Goal: Transaction & Acquisition: Purchase product/service

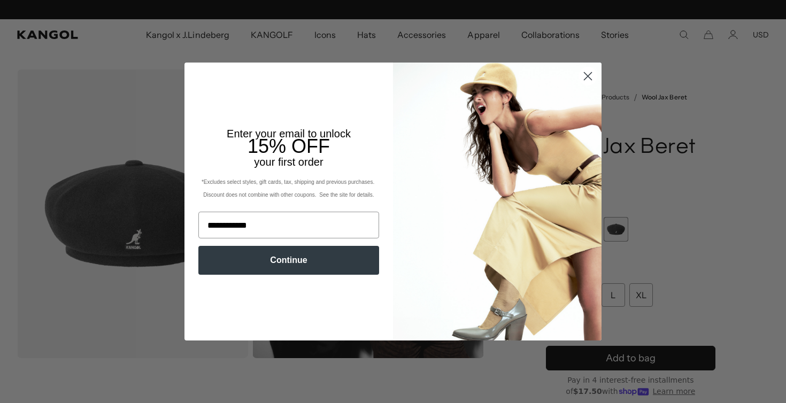
scroll to position [0, 220]
type input "**********"
click at [267, 271] on button "Continue" at bounding box center [288, 260] width 181 height 29
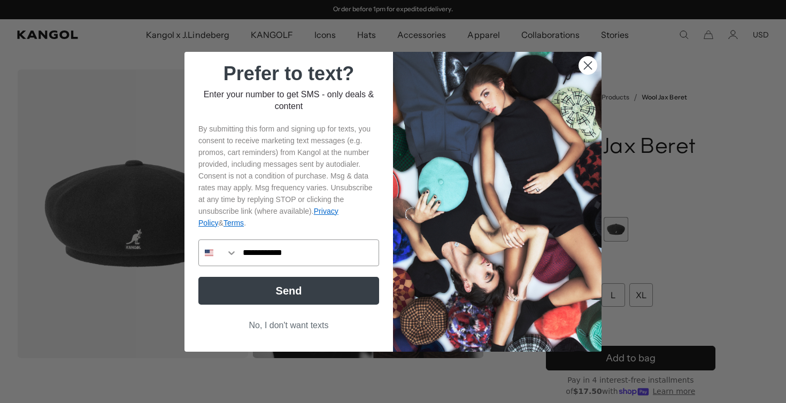
type input "**********"
click at [269, 298] on button "Send" at bounding box center [288, 291] width 181 height 28
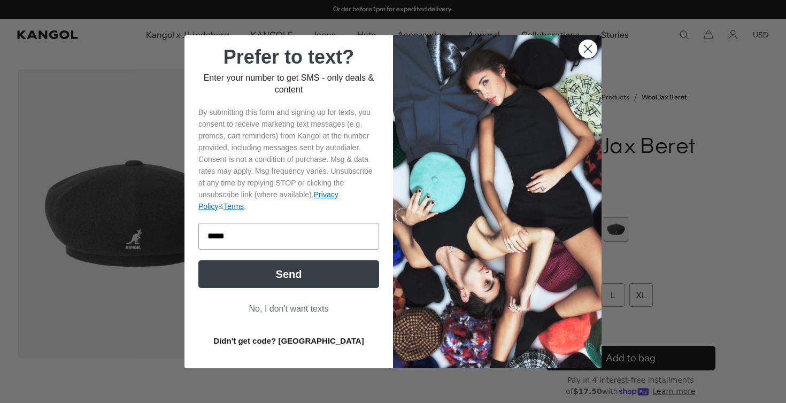
type input "******"
click input "******" at bounding box center [0, 0] width 0 height 0
click at [270, 271] on button "Send" at bounding box center [288, 274] width 181 height 28
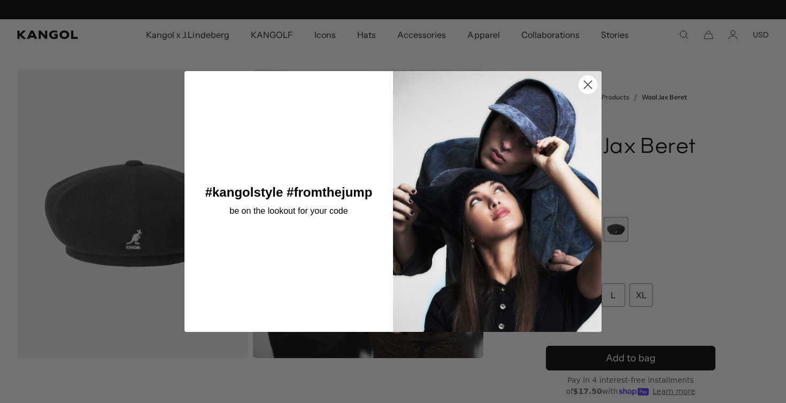
scroll to position [0, 0]
click at [591, 78] on circle "Close dialog" at bounding box center [588, 84] width 18 height 18
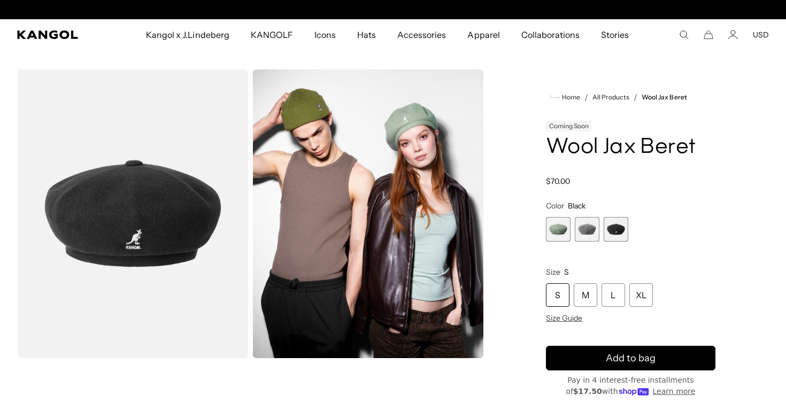
scroll to position [0, 220]
click at [556, 235] on span "1 of 3" at bounding box center [558, 229] width 25 height 25
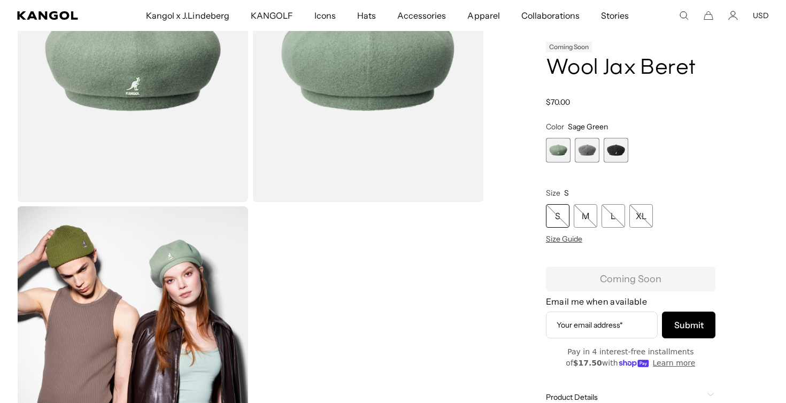
click at [593, 151] on span "2 of 3" at bounding box center [587, 150] width 25 height 25
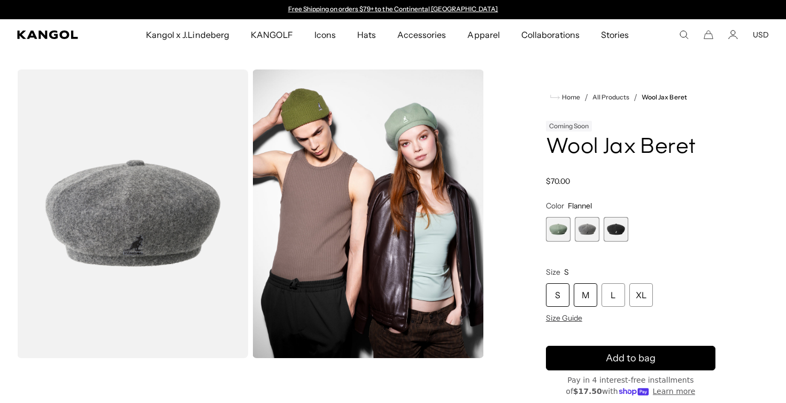
click at [580, 302] on div "M" at bounding box center [586, 295] width 24 height 24
click at [564, 299] on div "S" at bounding box center [558, 295] width 24 height 24
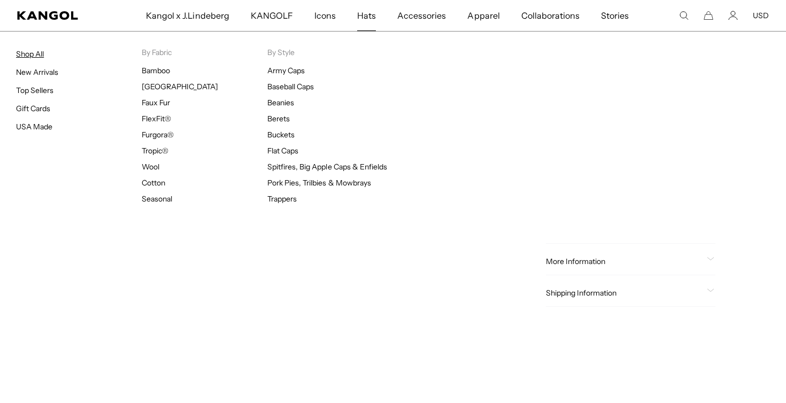
click at [33, 50] on link "Shop All" at bounding box center [30, 54] width 28 height 10
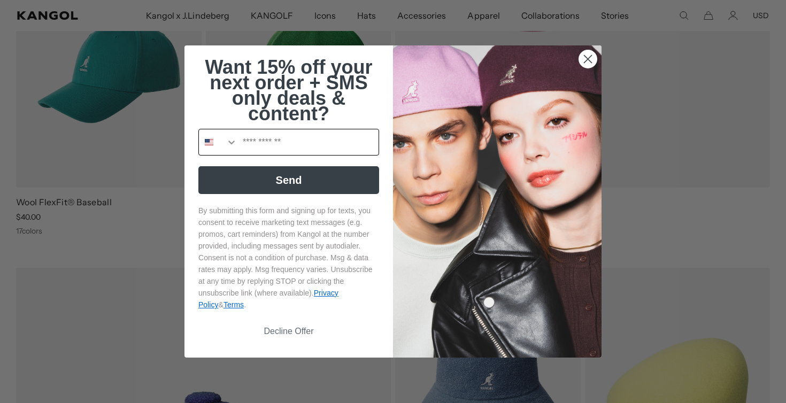
scroll to position [0, 220]
click at [585, 60] on icon "Close dialog" at bounding box center [587, 59] width 7 height 7
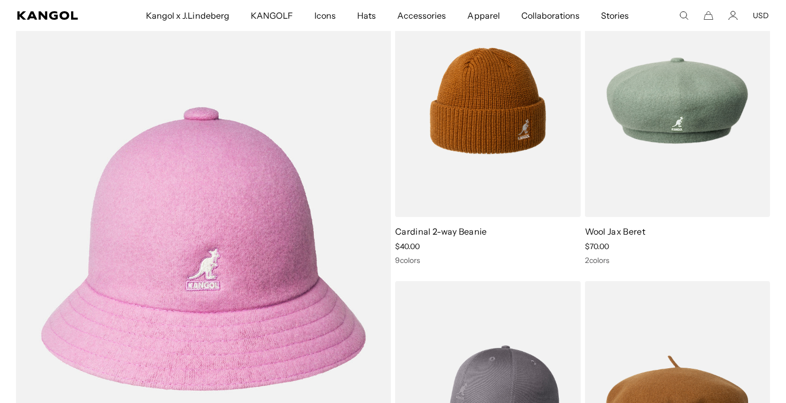
scroll to position [3218, 0]
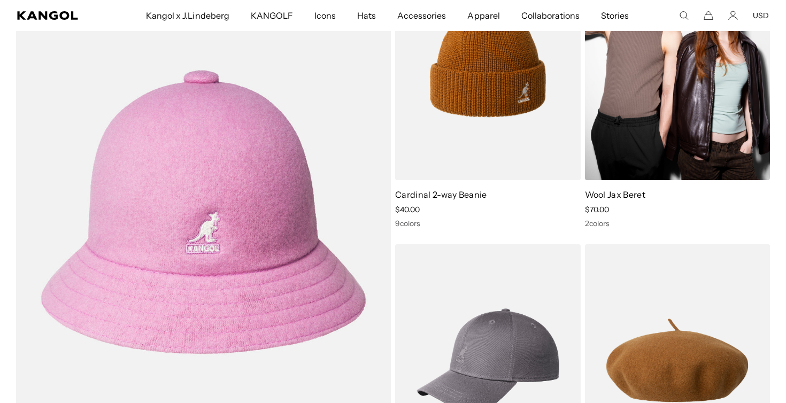
click at [665, 150] on img at bounding box center [678, 64] width 186 height 233
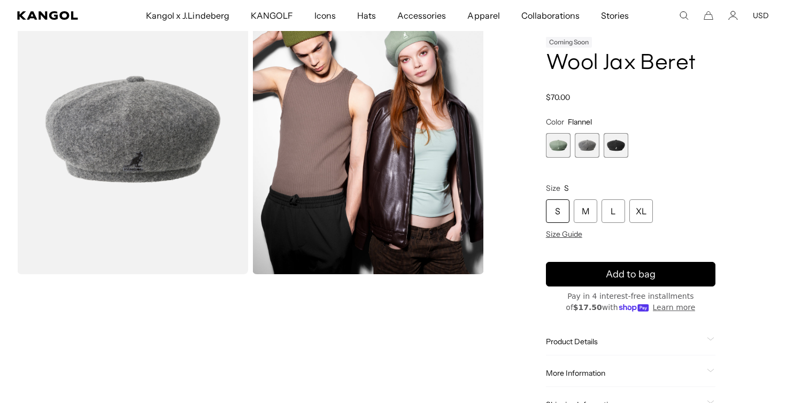
scroll to position [0, 220]
click at [564, 147] on span "1 of 3" at bounding box center [558, 145] width 25 height 25
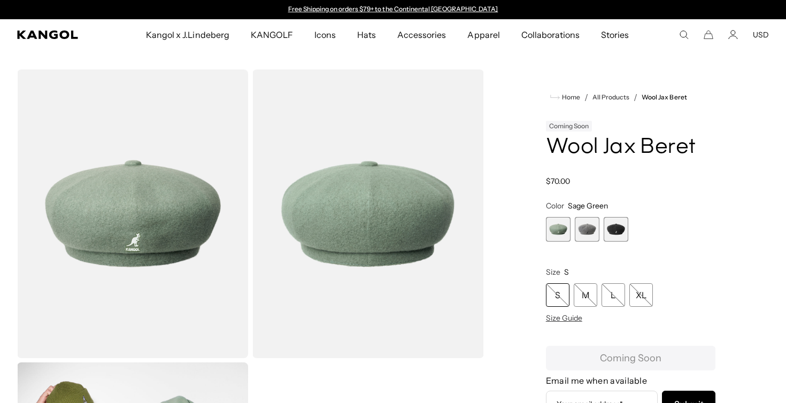
click at [590, 227] on span "2 of 3" at bounding box center [587, 229] width 25 height 25
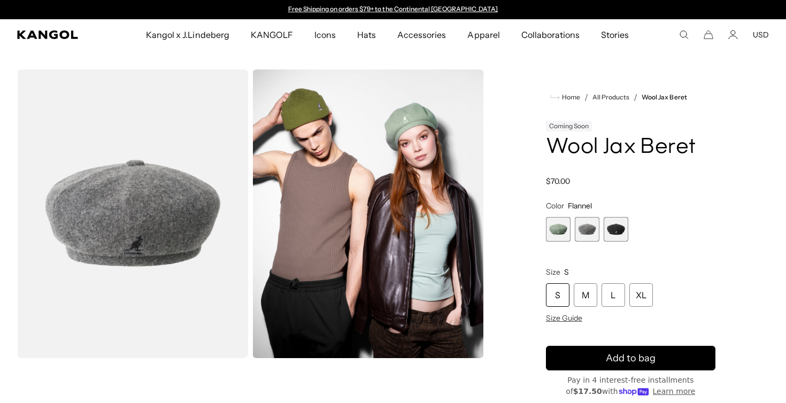
click at [559, 289] on div "S" at bounding box center [558, 295] width 24 height 24
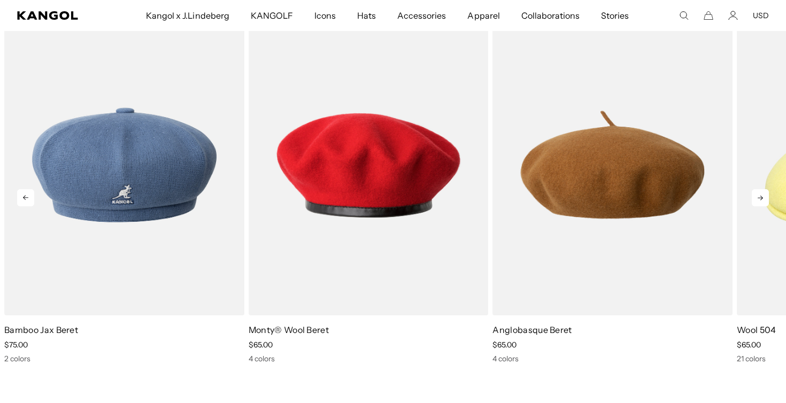
click at [755, 196] on icon at bounding box center [760, 197] width 17 height 17
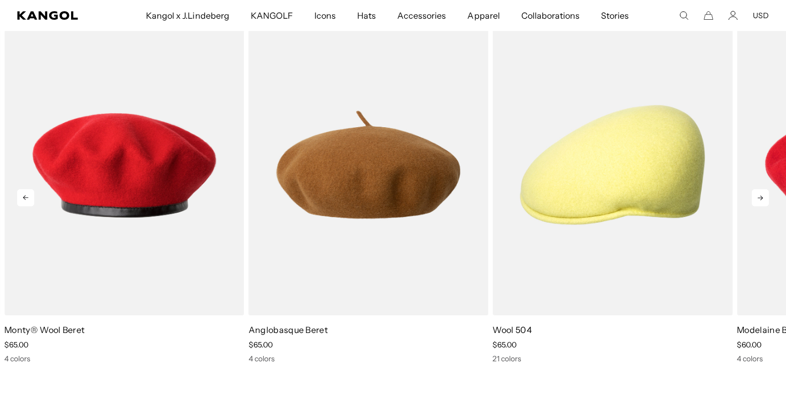
click at [755, 195] on icon at bounding box center [760, 197] width 17 height 17
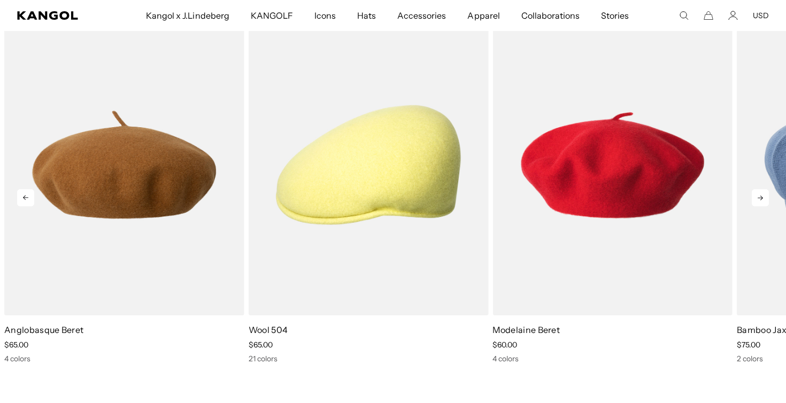
click at [755, 195] on icon at bounding box center [760, 197] width 17 height 17
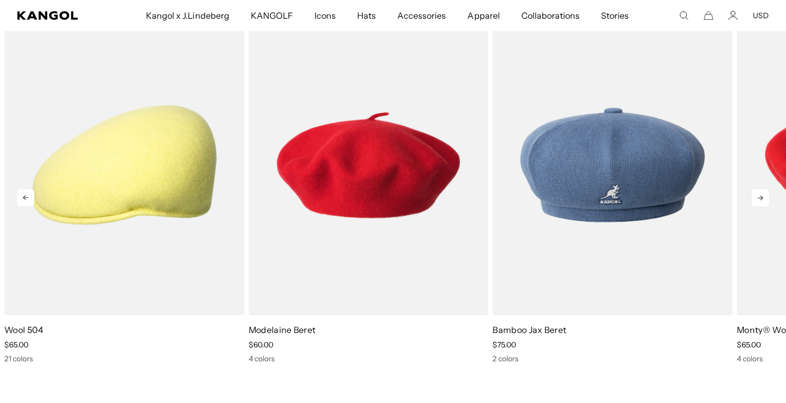
click at [755, 195] on icon at bounding box center [760, 197] width 17 height 17
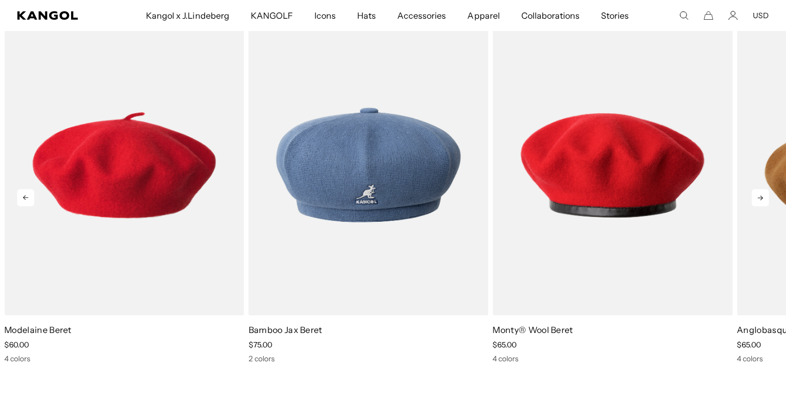
click at [755, 195] on icon at bounding box center [760, 197] width 17 height 17
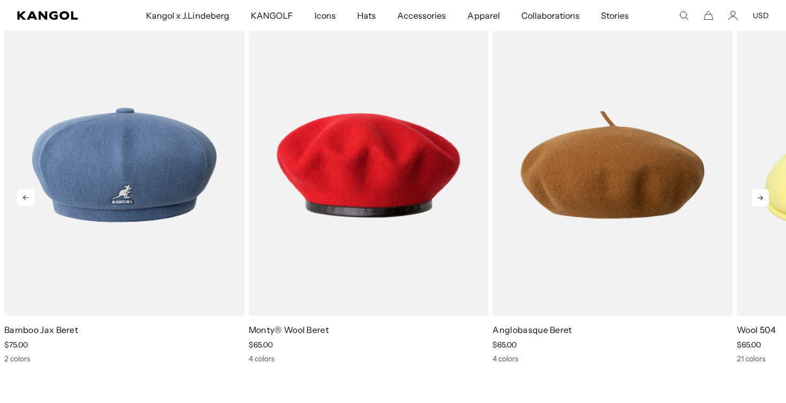
scroll to position [0, 220]
click at [755, 195] on icon at bounding box center [760, 197] width 17 height 17
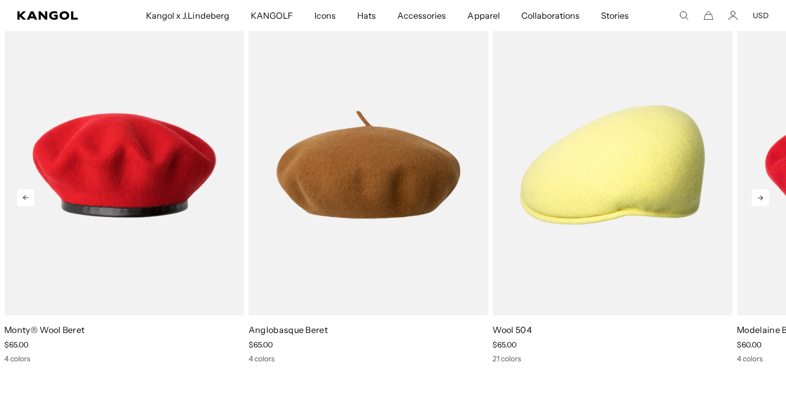
click at [755, 195] on icon at bounding box center [760, 197] width 17 height 17
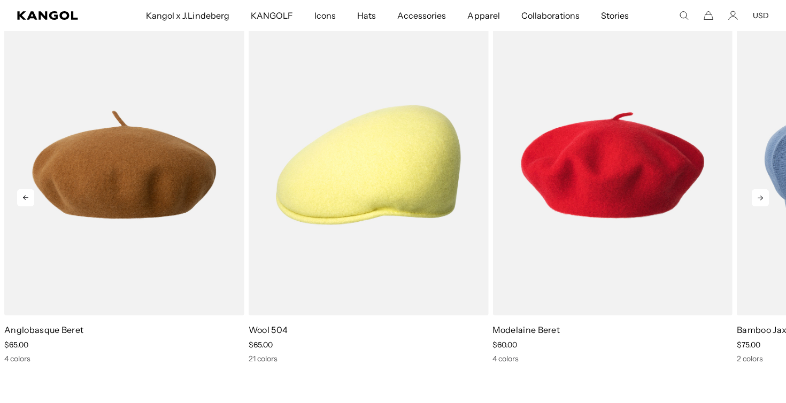
click at [755, 195] on icon at bounding box center [760, 197] width 17 height 17
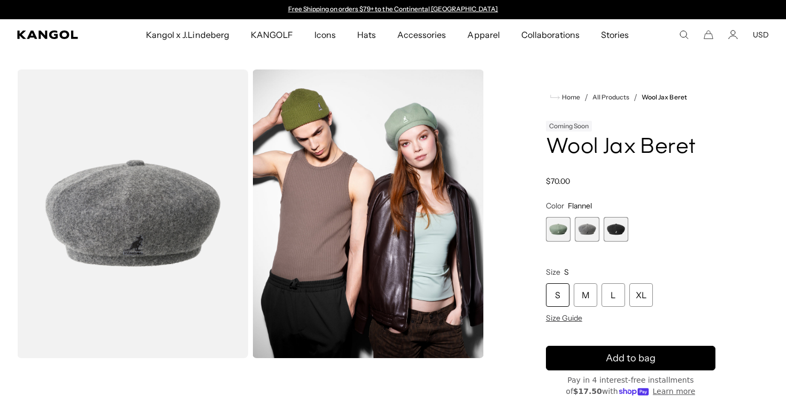
scroll to position [0, 0]
click at [583, 231] on span "2 of 3" at bounding box center [587, 229] width 25 height 25
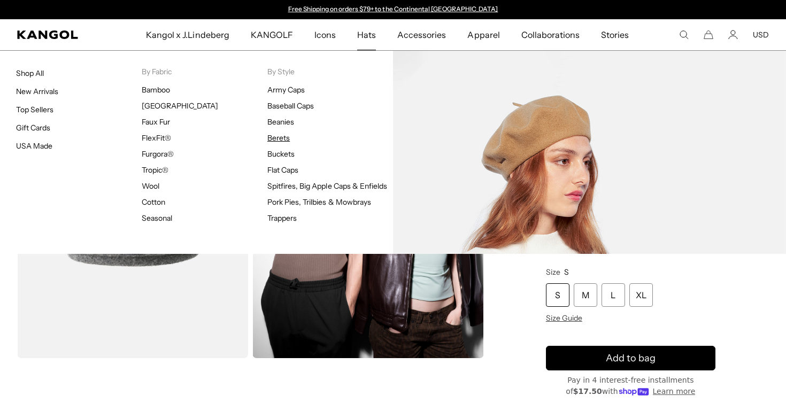
click at [282, 141] on link "Berets" at bounding box center [278, 138] width 22 height 10
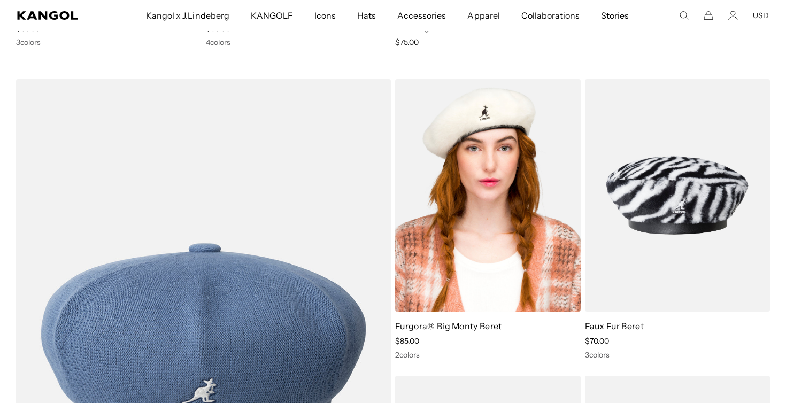
scroll to position [0, 220]
click at [473, 195] on img at bounding box center [488, 195] width 186 height 233
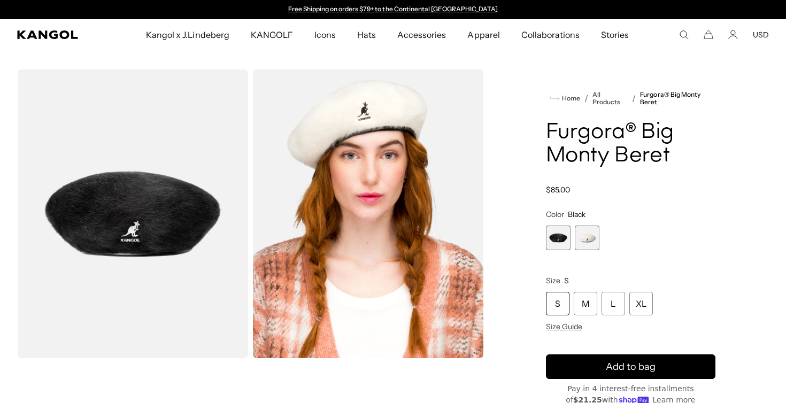
click at [557, 298] on div "S" at bounding box center [558, 304] width 24 height 24
